Goal: Task Accomplishment & Management: Complete application form

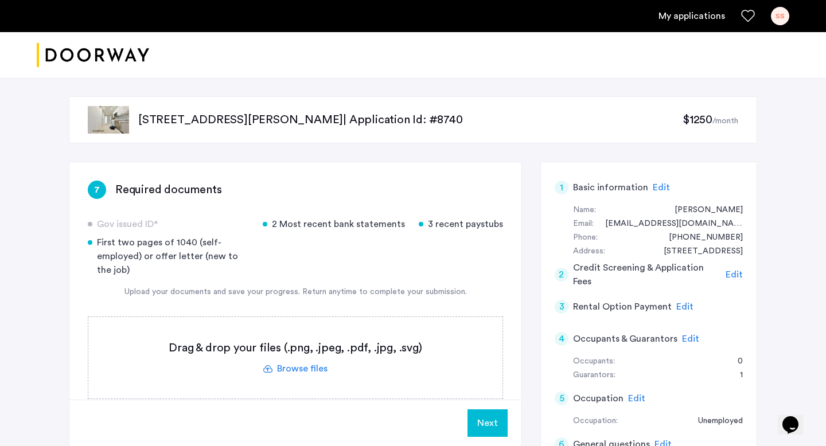
click at [297, 367] on label at bounding box center [295, 357] width 414 height 81
click at [0, 0] on input "file" at bounding box center [0, 0] width 0 height 0
click at [306, 370] on label at bounding box center [295, 357] width 414 height 81
click at [0, 0] on input "file" at bounding box center [0, 0] width 0 height 0
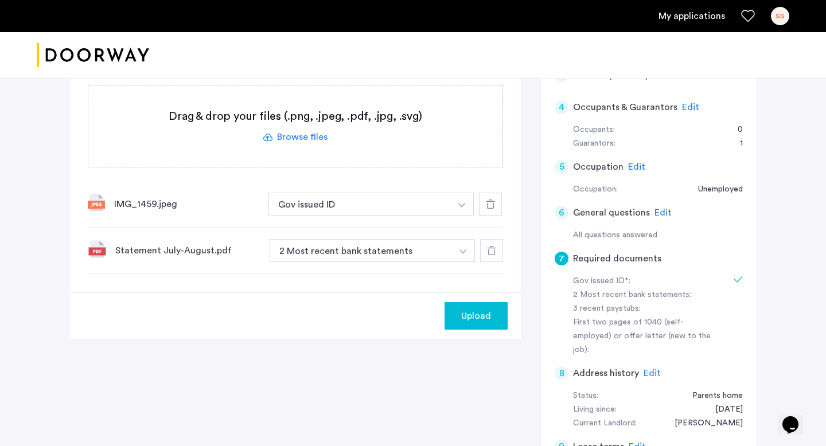
scroll to position [213, 0]
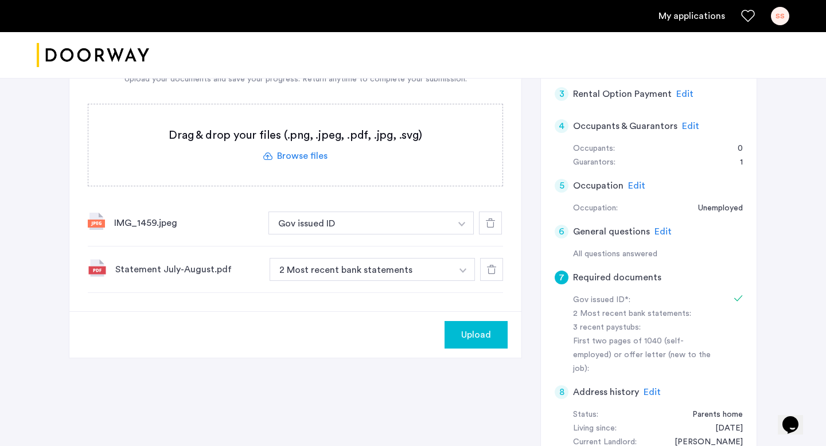
click at [302, 156] on label at bounding box center [295, 144] width 414 height 81
click at [0, 0] on input "file" at bounding box center [0, 0] width 0 height 0
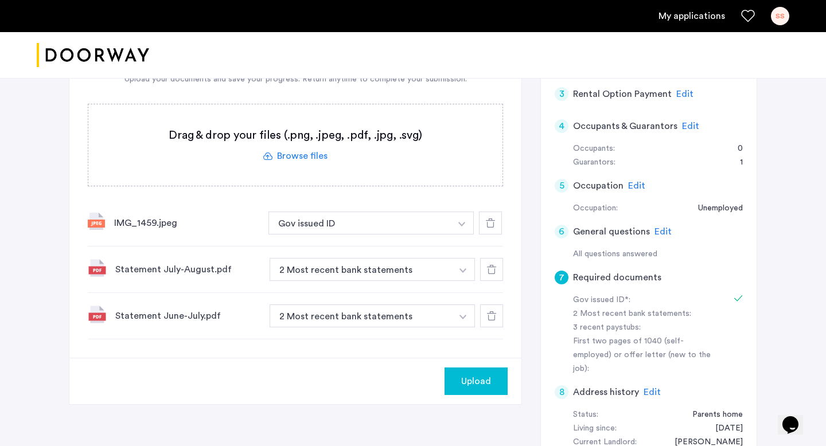
click at [467, 387] on span "Upload" at bounding box center [476, 382] width 30 height 14
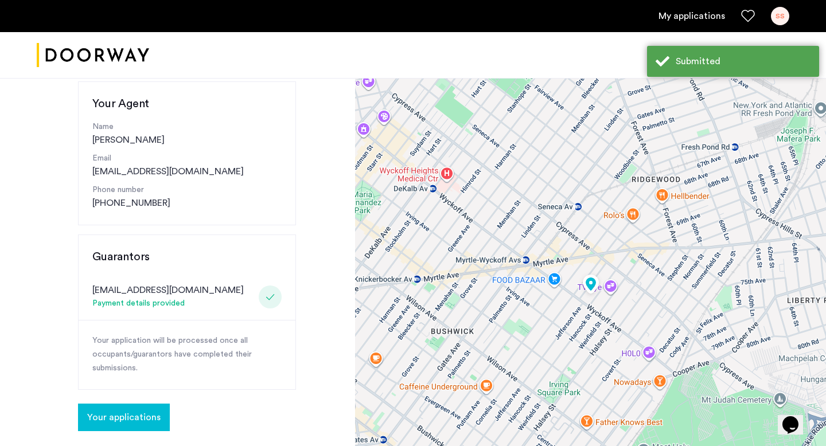
scroll to position [159, 0]
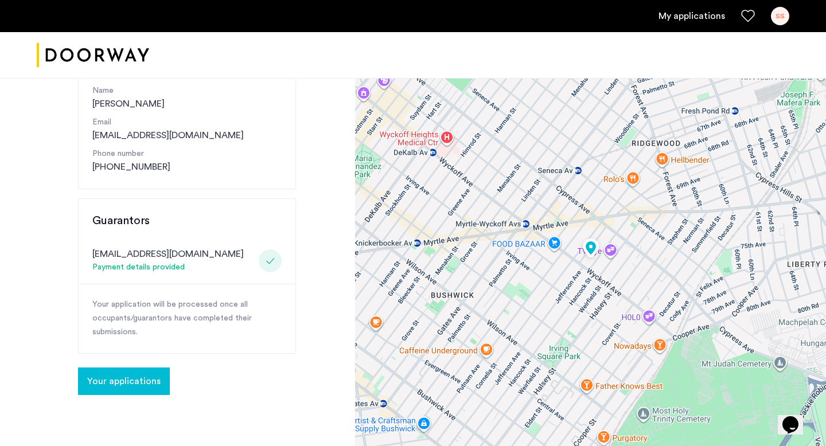
click at [142, 382] on span "Your applications" at bounding box center [123, 382] width 73 height 14
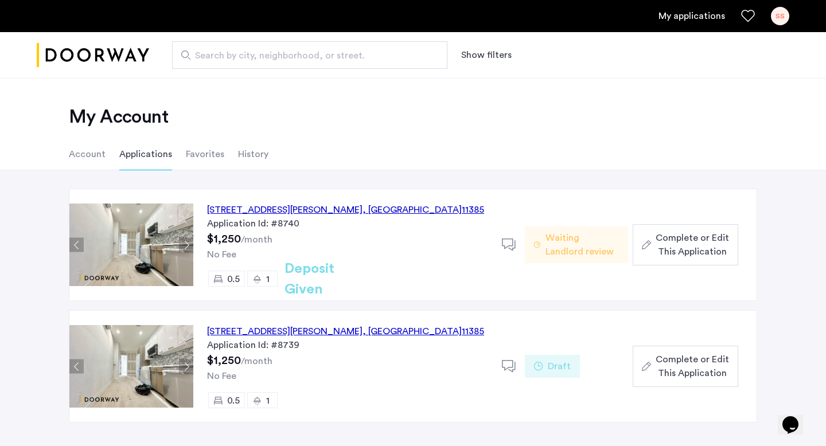
click at [682, 243] on span "Complete or Edit This Application" at bounding box center [692, 245] width 73 height 28
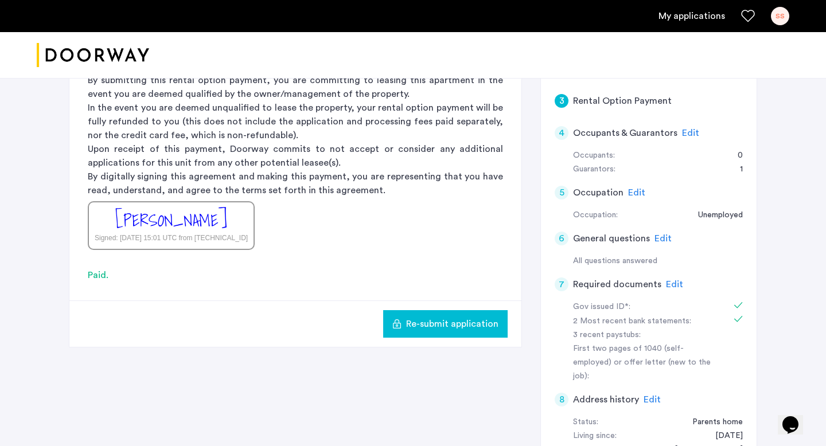
scroll to position [199, 0]
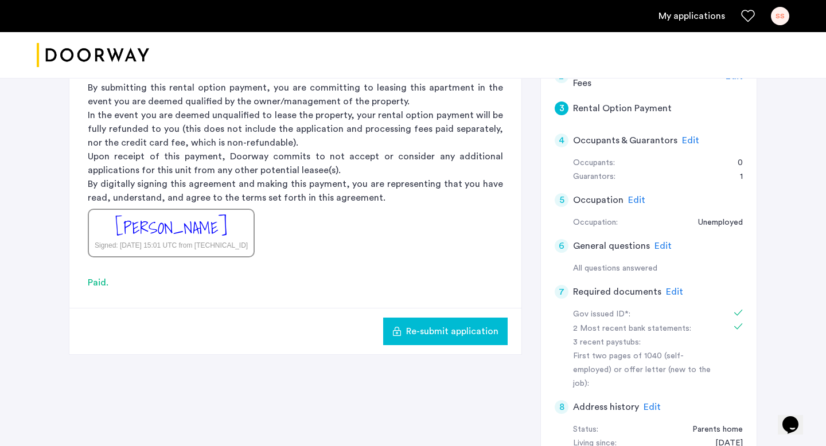
click at [664, 244] on span "Edit" at bounding box center [663, 246] width 17 height 9
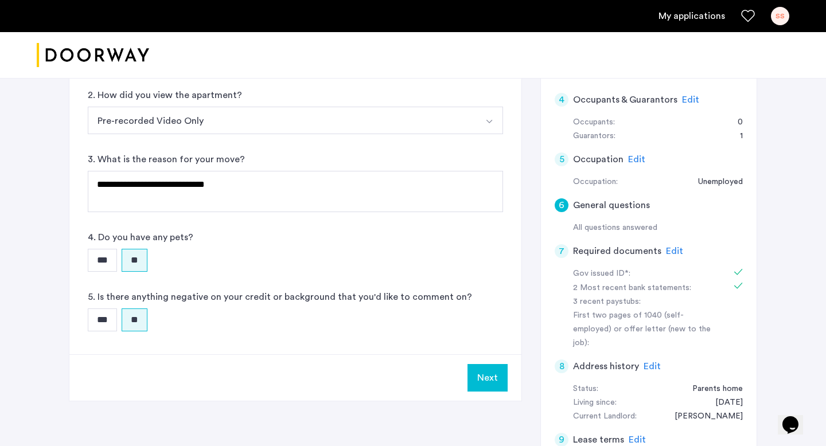
scroll to position [288, 0]
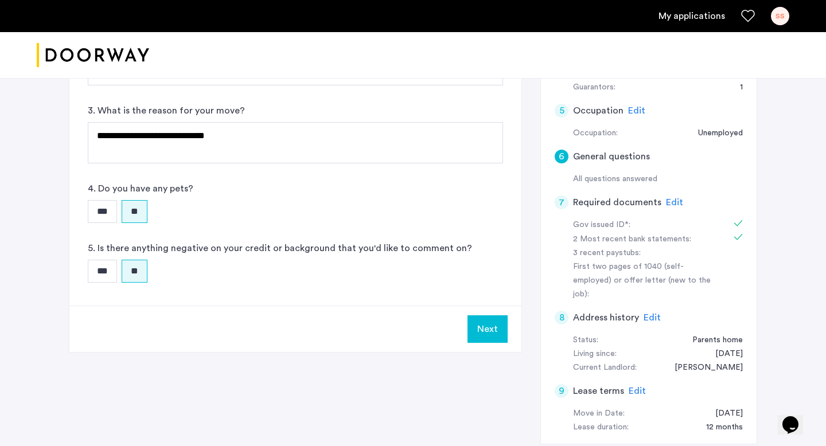
click at [654, 313] on span "Edit" at bounding box center [652, 317] width 17 height 9
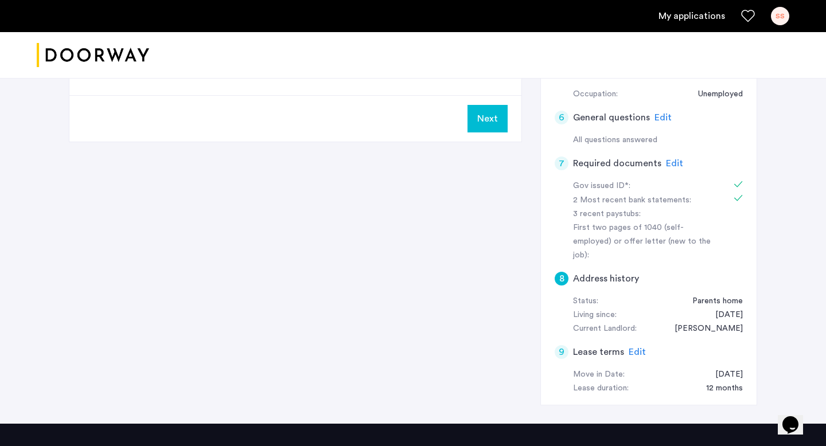
scroll to position [367, 0]
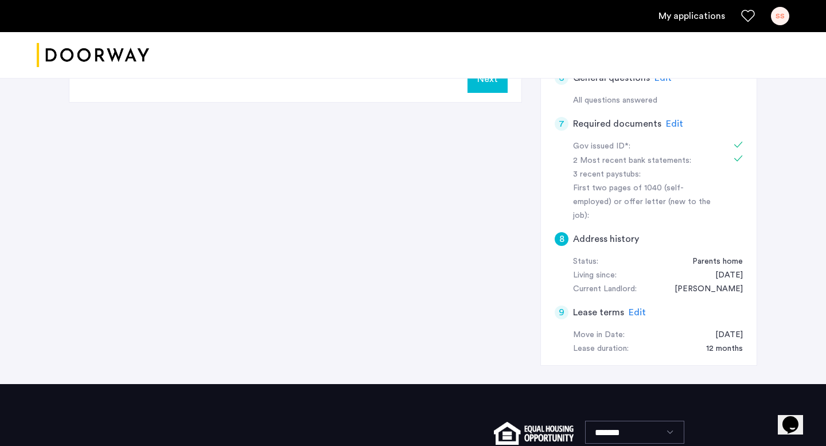
click at [633, 308] on span "Edit" at bounding box center [637, 312] width 17 height 9
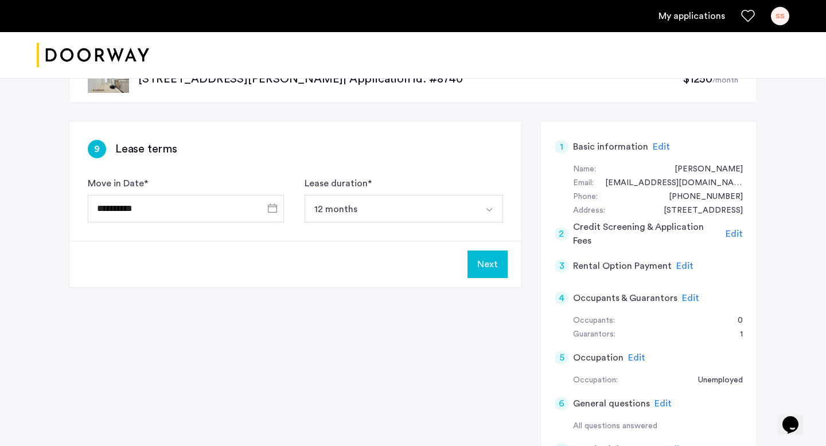
scroll to position [7, 0]
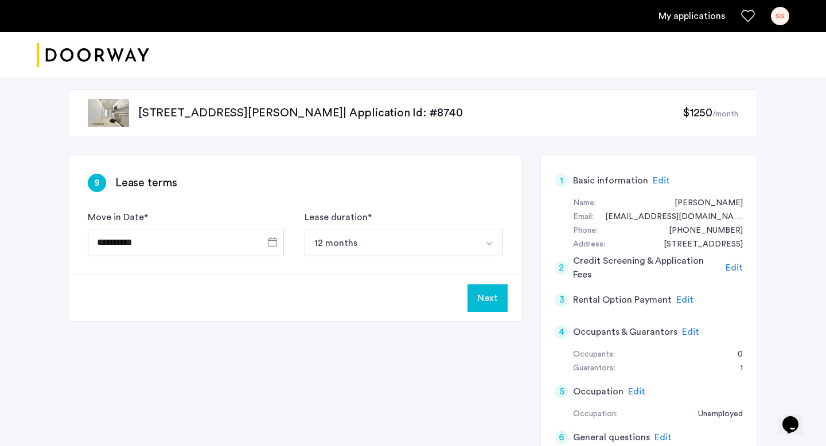
click at [501, 297] on button "Next" at bounding box center [488, 299] width 40 height 28
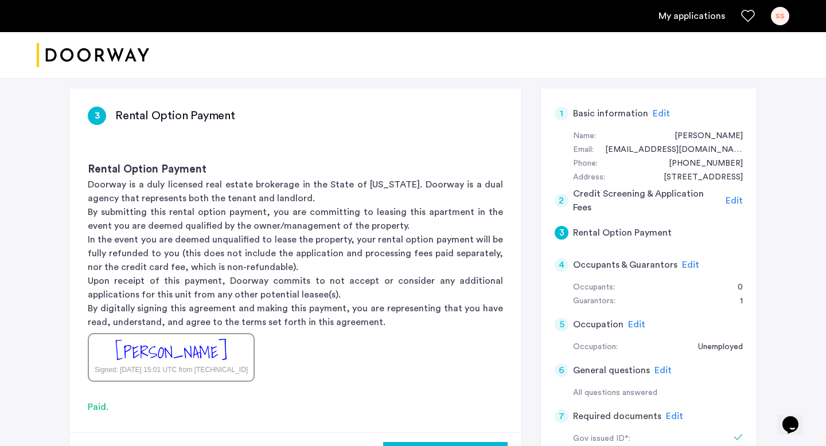
scroll to position [134, 0]
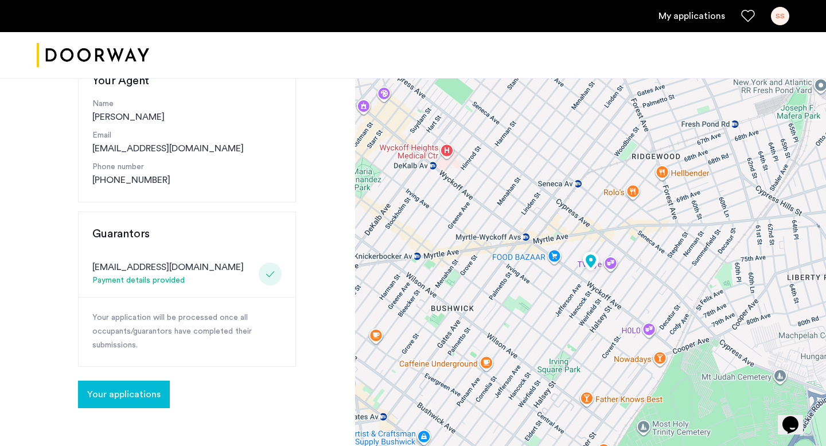
scroll to position [150, 0]
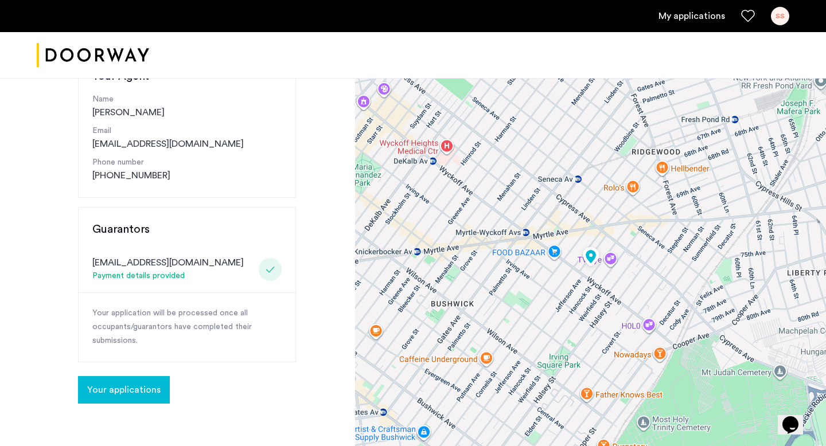
click at [135, 398] on button "Your applications" at bounding box center [124, 390] width 92 height 28
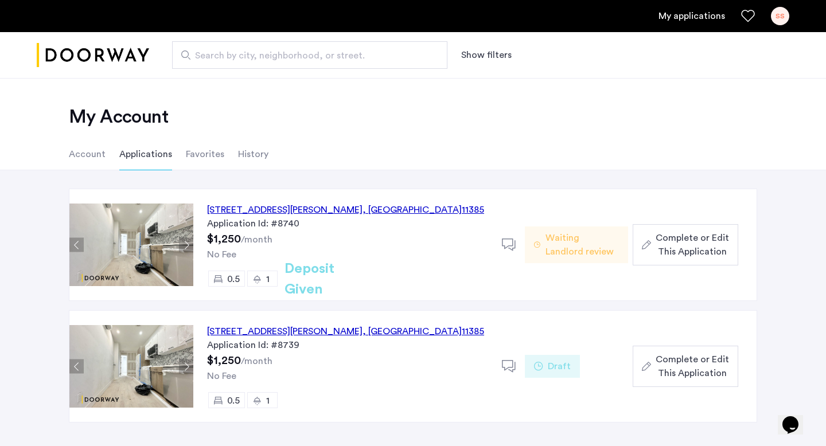
click at [695, 243] on span "Complete or Edit This Application" at bounding box center [692, 245] width 73 height 28
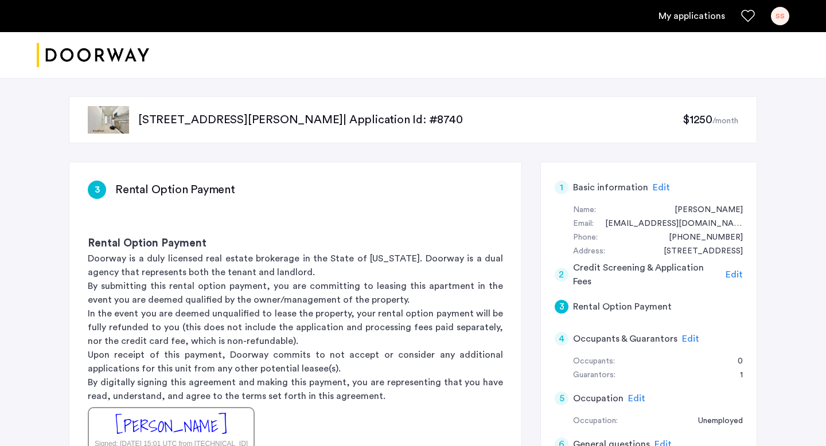
click at [683, 21] on link "My applications" at bounding box center [692, 16] width 67 height 14
